Goal: Ask a question

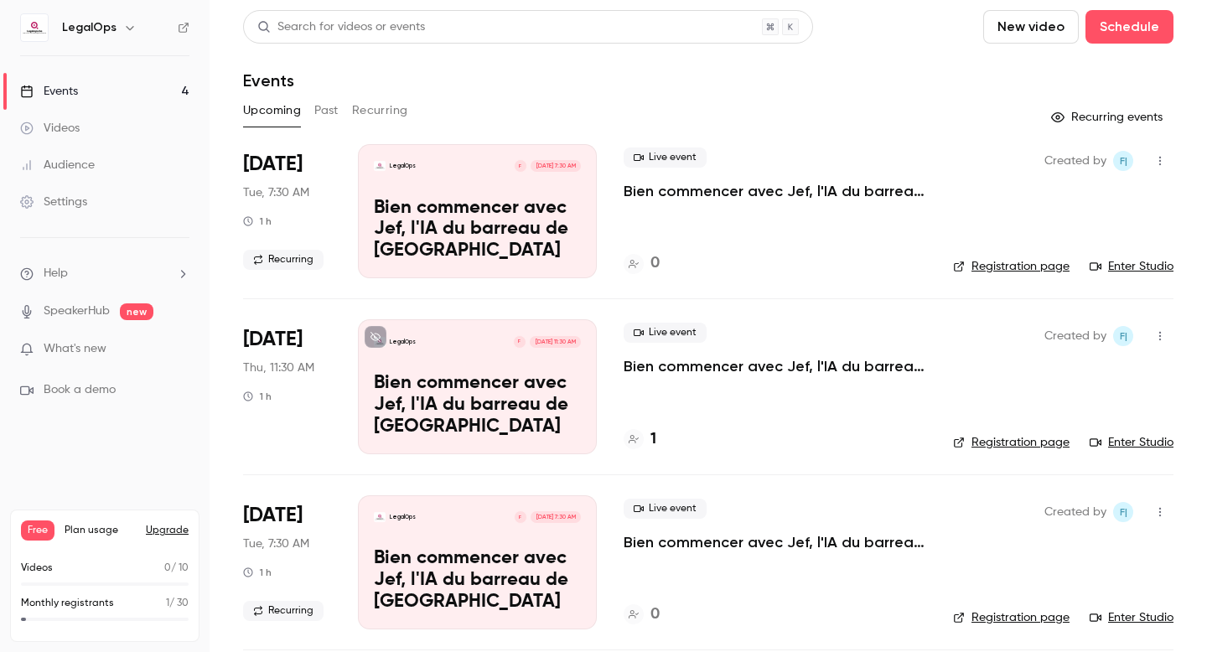
click at [101, 277] on li "Help" at bounding box center [104, 274] width 169 height 18
click at [262, 257] on link "Talk to [GEOGRAPHIC_DATA]" at bounding box center [309, 255] width 184 height 44
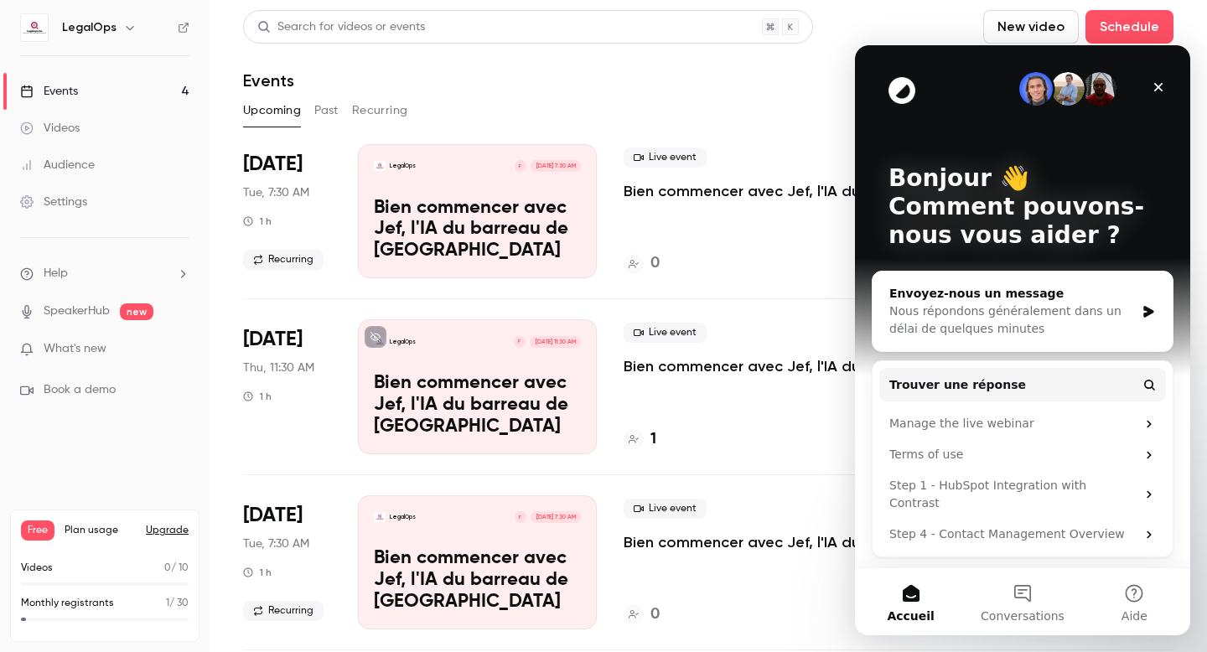
click at [953, 303] on div "Nous répondons généralement dans un délai de quelques minutes" at bounding box center [1013, 320] width 246 height 35
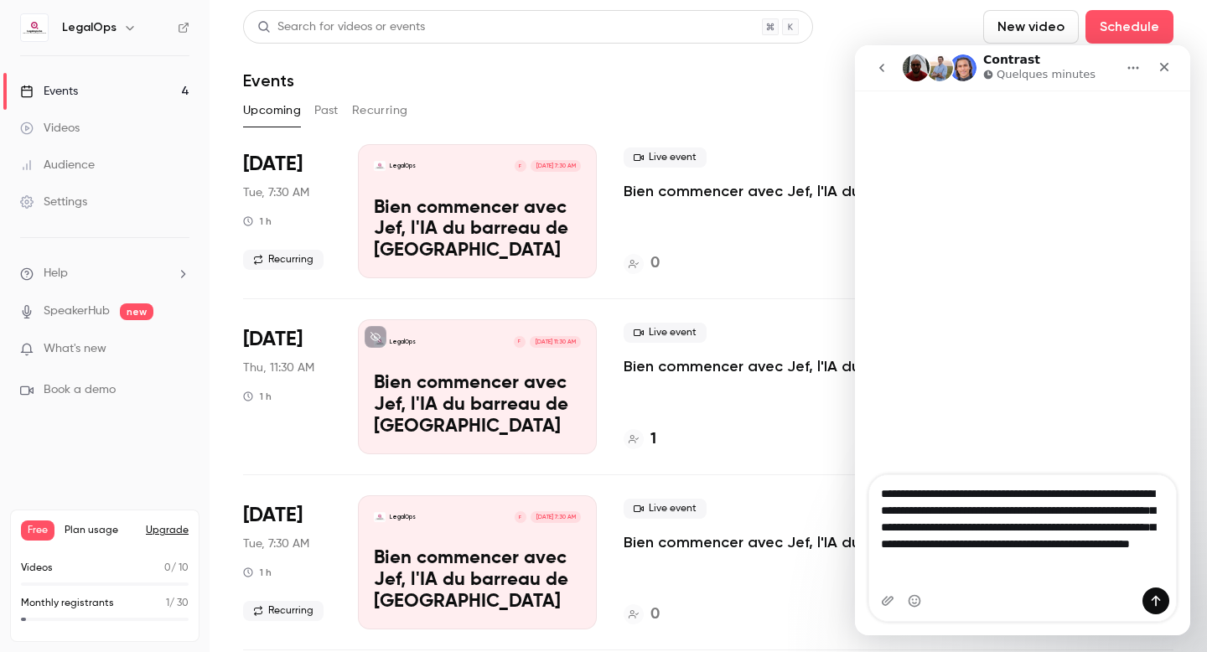
type textarea "**********"
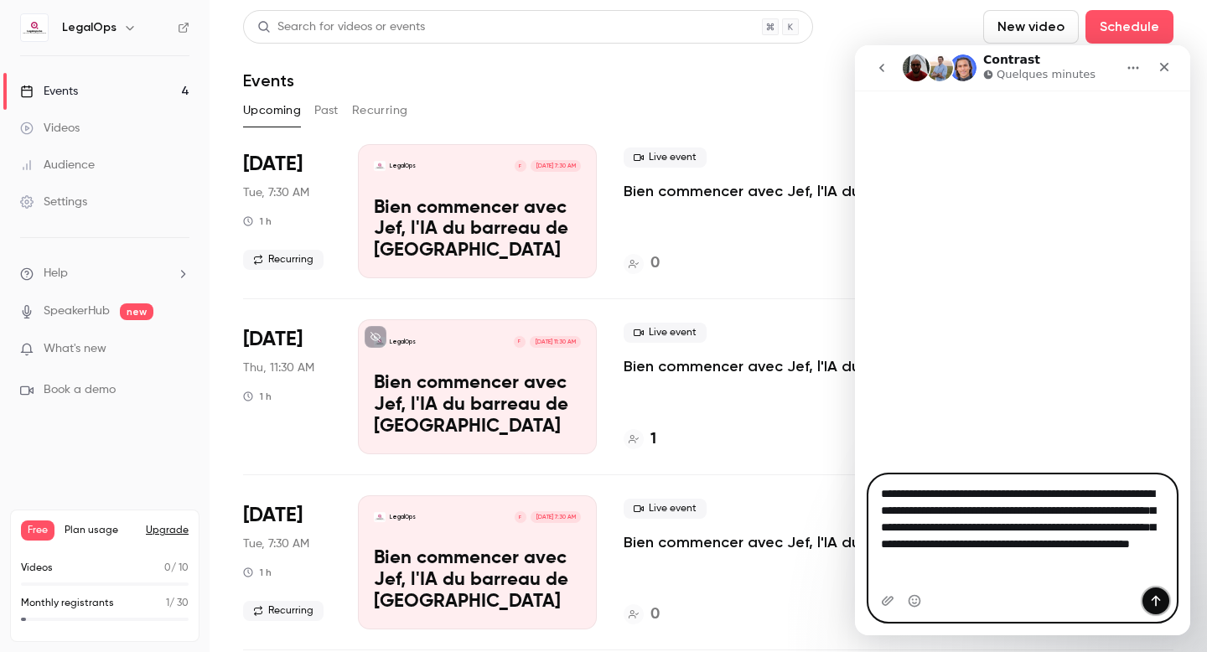
click at [1150, 602] on icon "Envoyer un message…" at bounding box center [1156, 600] width 13 height 13
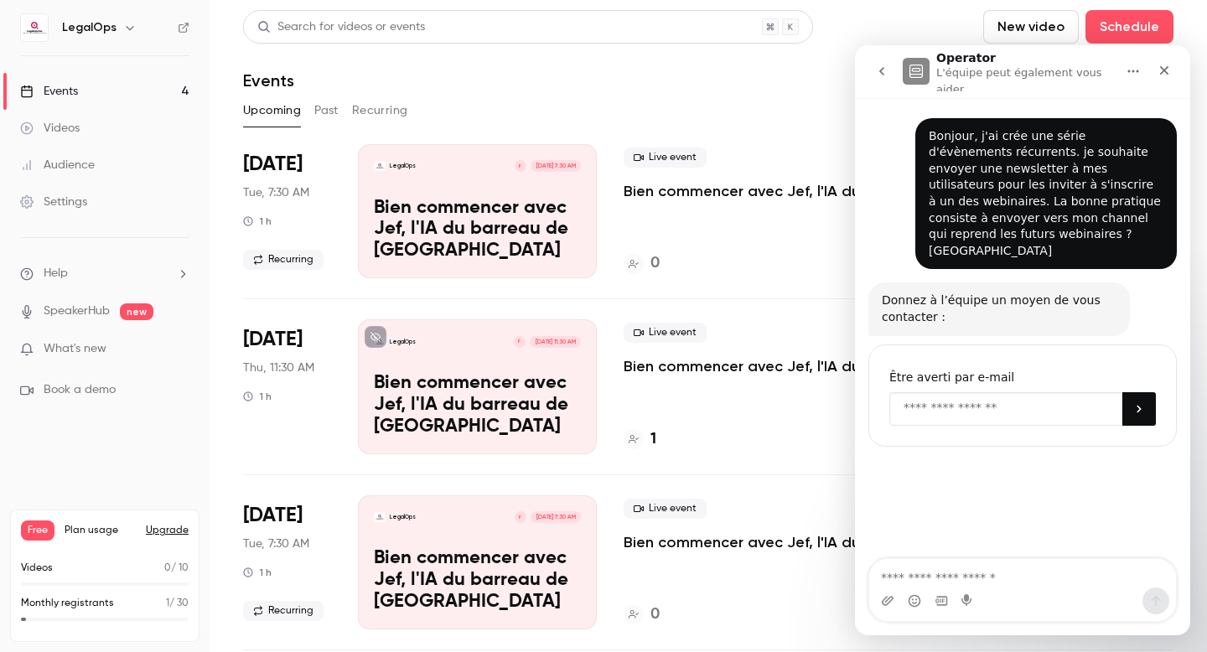
click at [915, 392] on input "Enter your email" at bounding box center [1006, 409] width 233 height 34
type input "**********"
click at [1143, 402] on icon "Soumettre" at bounding box center [1139, 408] width 13 height 13
click at [1165, 71] on icon "Fermer" at bounding box center [1164, 70] width 9 height 9
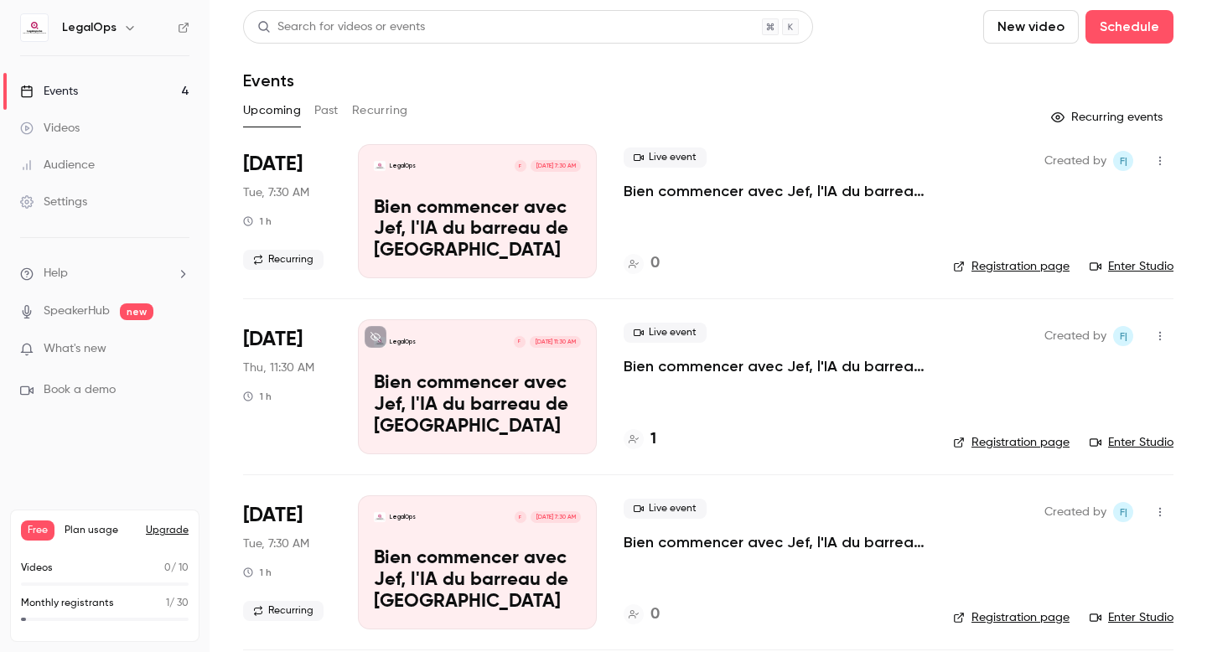
click at [541, 246] on p "Bien commencer avec Jef, l'IA du barreau de [GEOGRAPHIC_DATA]" at bounding box center [477, 230] width 207 height 65
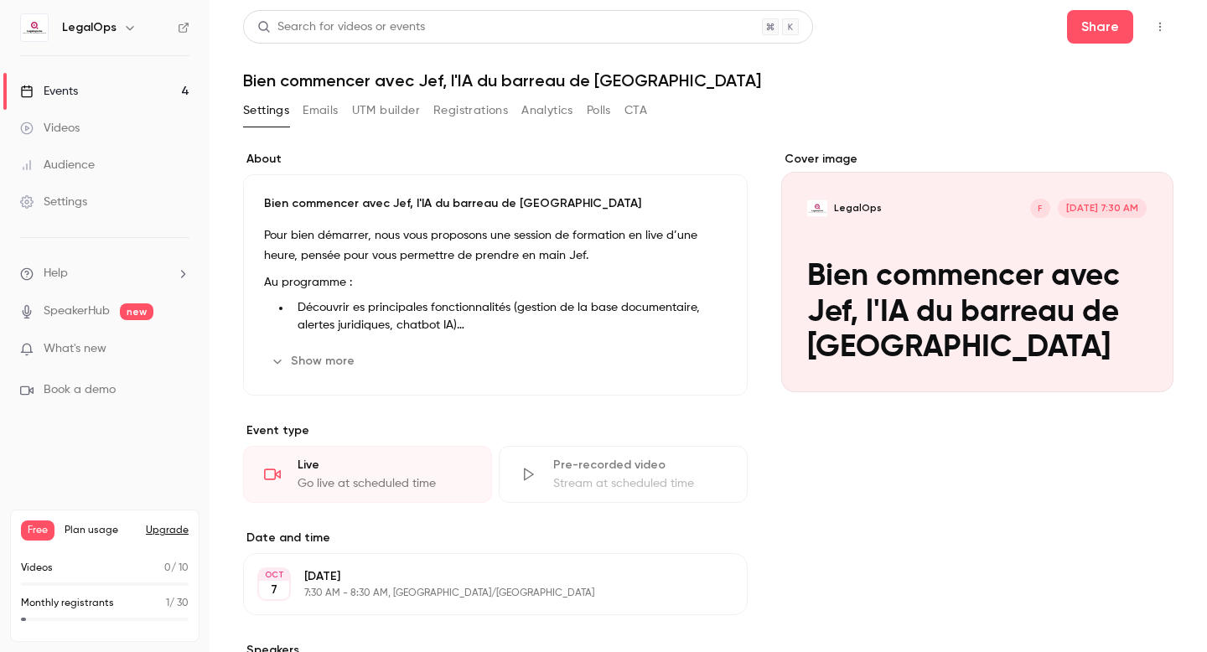
click at [906, 277] on div "Cover image" at bounding box center [977, 271] width 392 height 241
click at [0, 0] on input "LegalOps F [DATE] 7:30 AM Bien commencer avec Jef, l'IA du barreau de [GEOGRAPH…" at bounding box center [0, 0] width 0 height 0
